Goal: Transaction & Acquisition: Purchase product/service

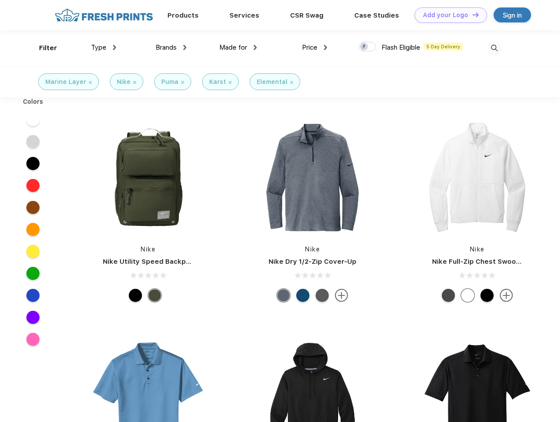
click at [447, 15] on link "Add your Logo Design Tool" at bounding box center [450, 14] width 72 height 15
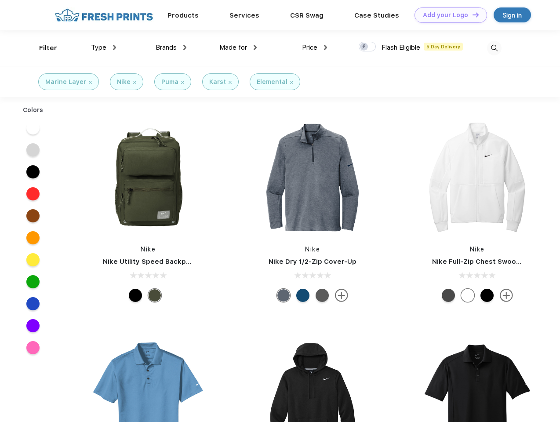
click at [0, 0] on div "Design Tool" at bounding box center [0, 0] width 0 height 0
click at [471, 14] on link "Add your Logo Design Tool" at bounding box center [450, 14] width 72 height 15
click at [42, 48] on div "Filter" at bounding box center [48, 48] width 18 height 10
click at [104, 47] on span "Type" at bounding box center [98, 47] width 15 height 8
click at [171, 47] on span "Brands" at bounding box center [165, 47] width 21 height 8
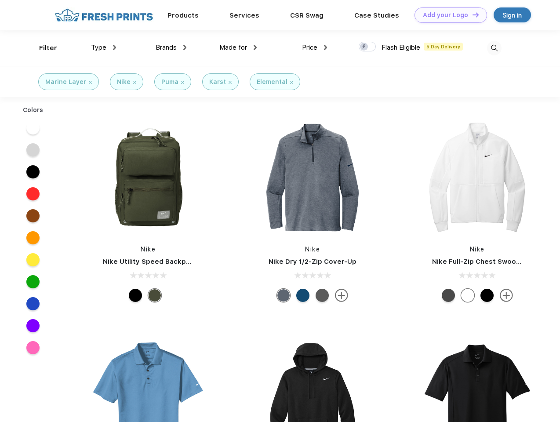
click at [238, 47] on span "Made for" at bounding box center [233, 47] width 28 height 8
click at [314, 47] on span "Price" at bounding box center [309, 47] width 15 height 8
click at [367, 47] on div at bounding box center [366, 47] width 17 height 10
click at [364, 47] on input "checkbox" at bounding box center [361, 44] width 6 height 6
click at [494, 48] on img at bounding box center [494, 48] width 14 height 14
